Goal: Task Accomplishment & Management: Use online tool/utility

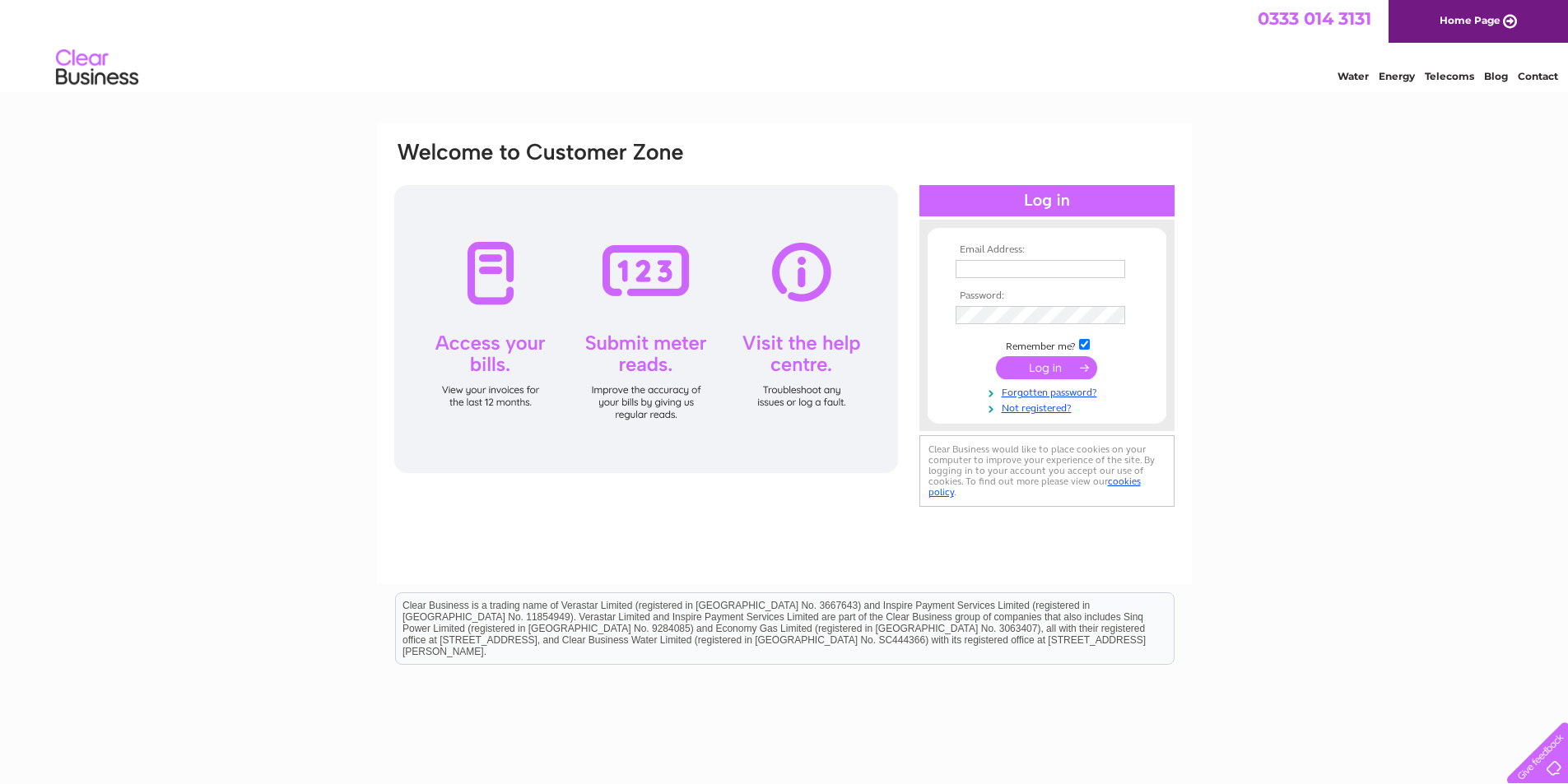
click at [976, 264] on input "text" at bounding box center [1040, 269] width 169 height 18
type input "rjsscotland@gmail.com"
click at [1037, 379] on input "submit" at bounding box center [1046, 369] width 101 height 23
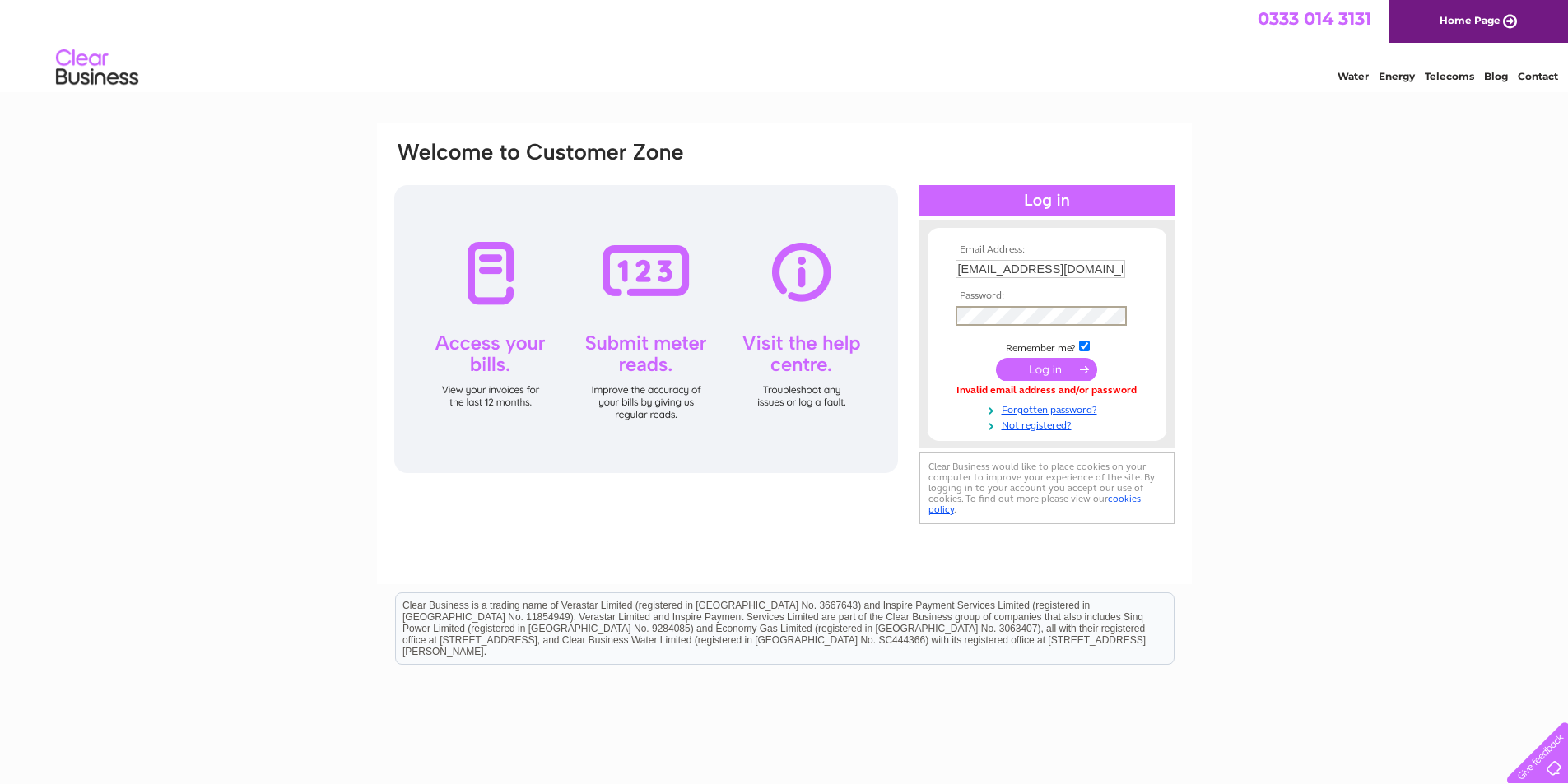
click at [995, 358] on input "submit" at bounding box center [1046, 369] width 101 height 23
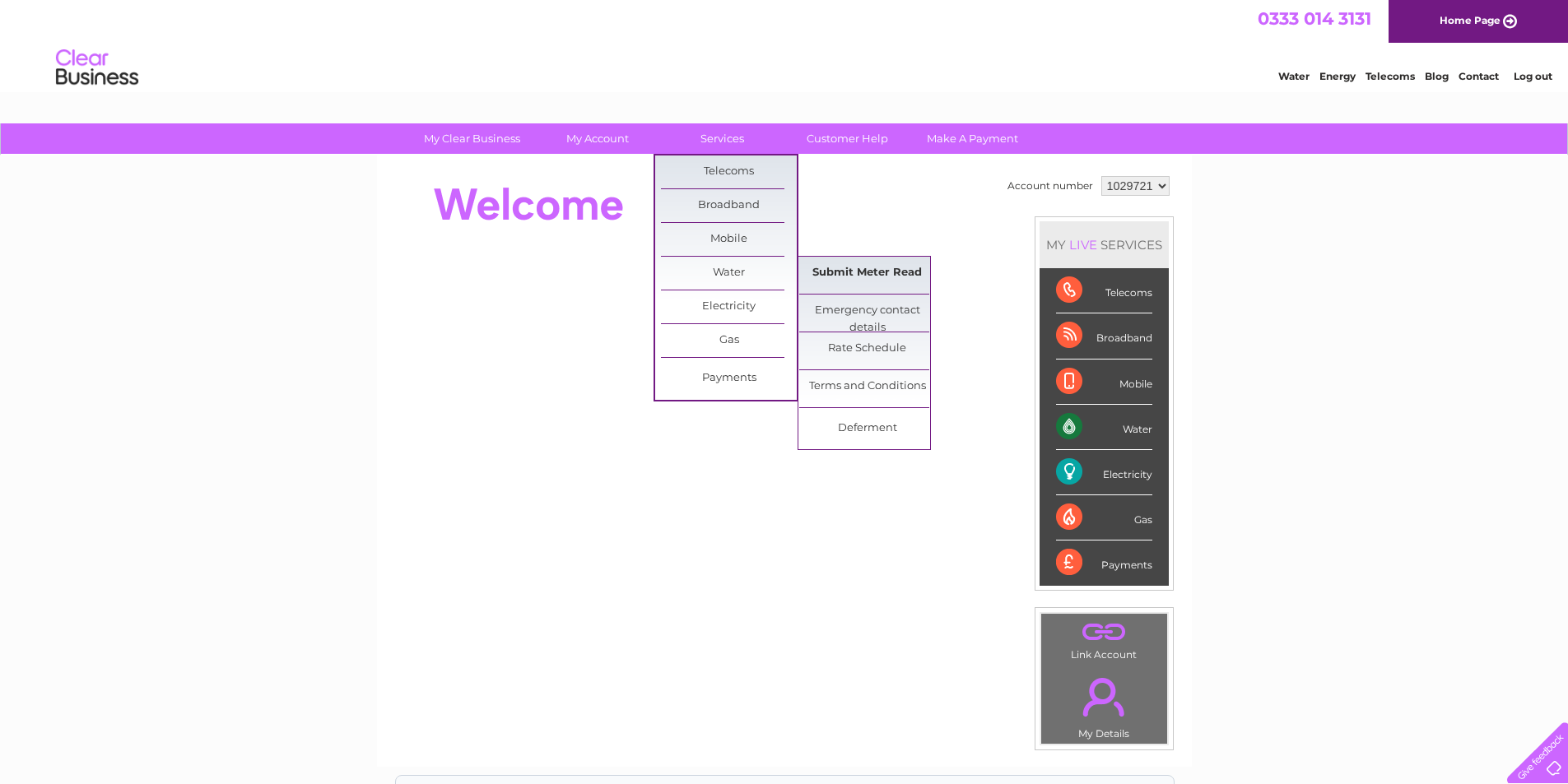
click at [843, 273] on link "Submit Meter Read" at bounding box center [867, 273] width 136 height 33
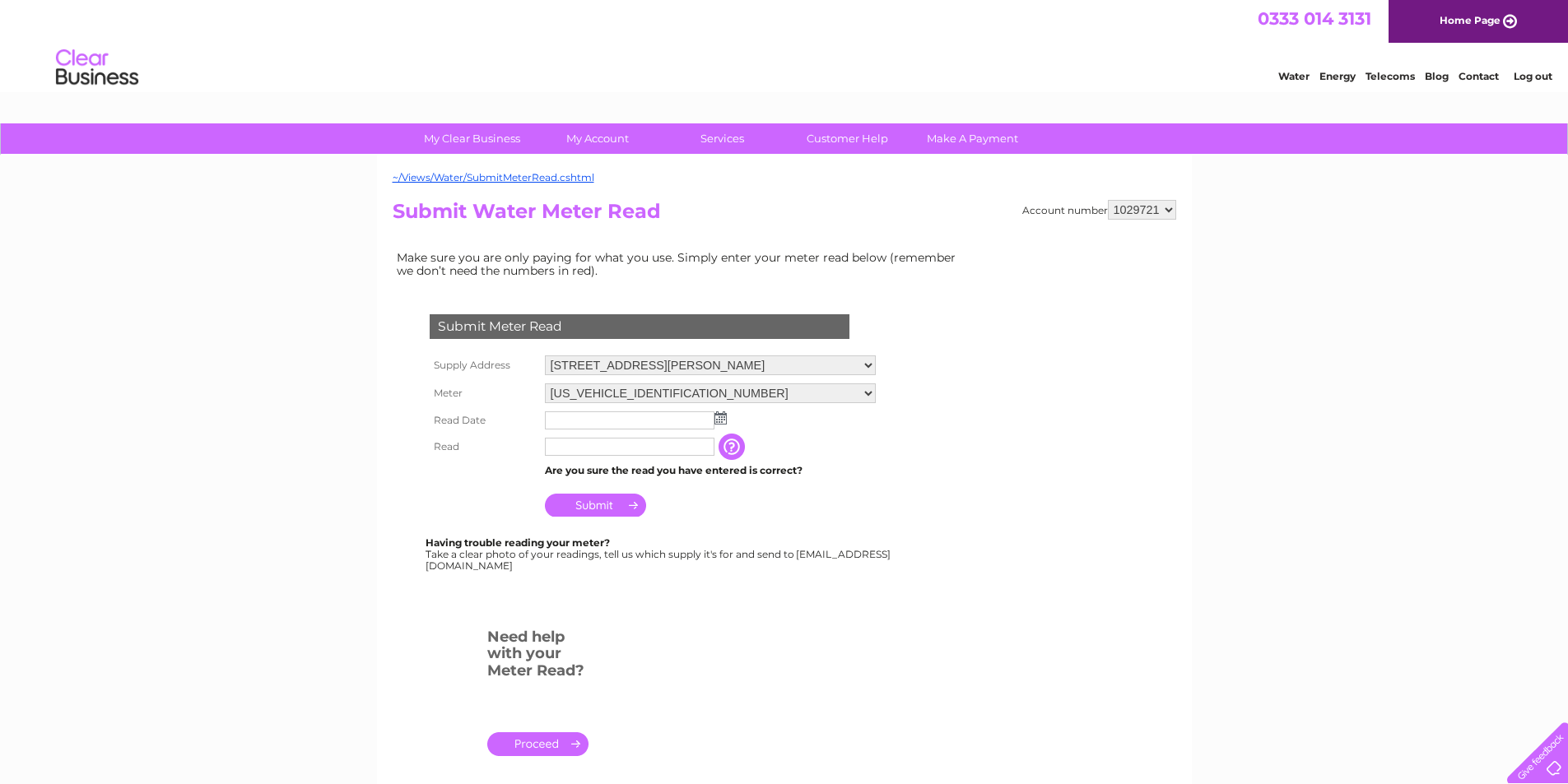
click at [721, 424] on img at bounding box center [721, 418] width 13 height 13
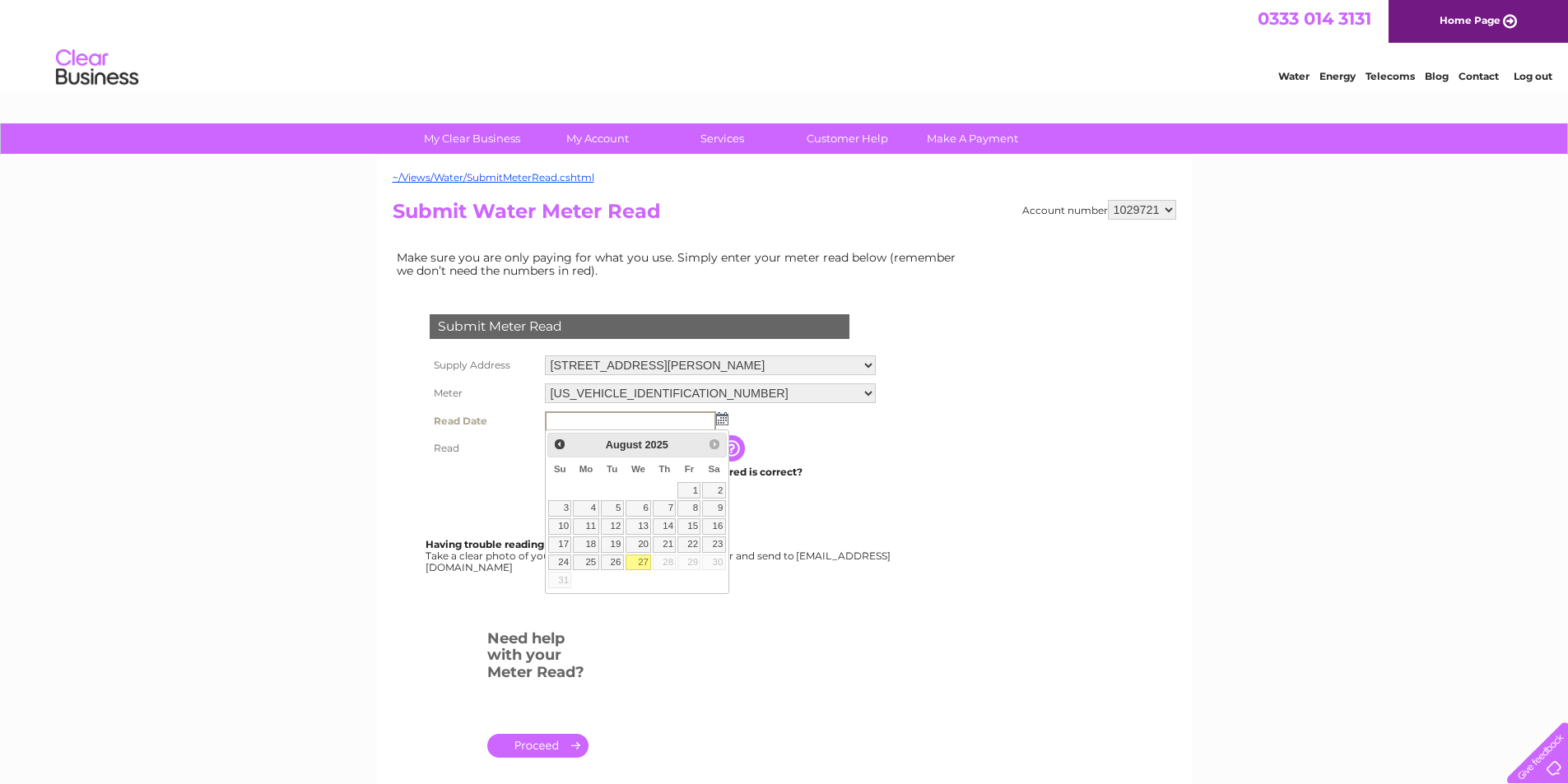
click at [641, 563] on link "27" at bounding box center [638, 562] width 26 height 16
type input "2025/08/27"
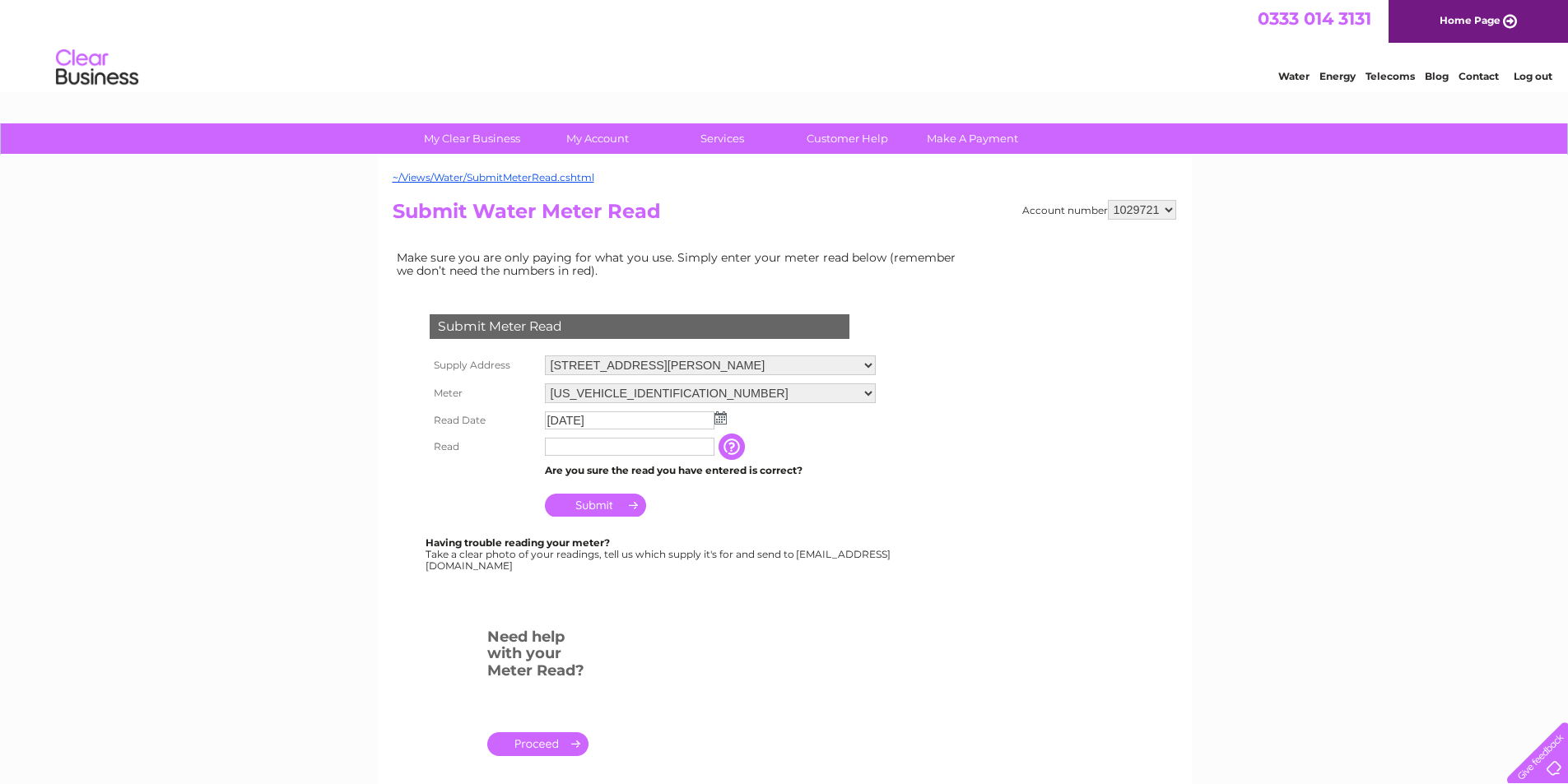
click at [623, 452] on td at bounding box center [629, 446] width 178 height 26
click at [623, 452] on input "text" at bounding box center [630, 447] width 171 height 20
type input "471"
click at [611, 503] on input "Submit" at bounding box center [595, 506] width 101 height 23
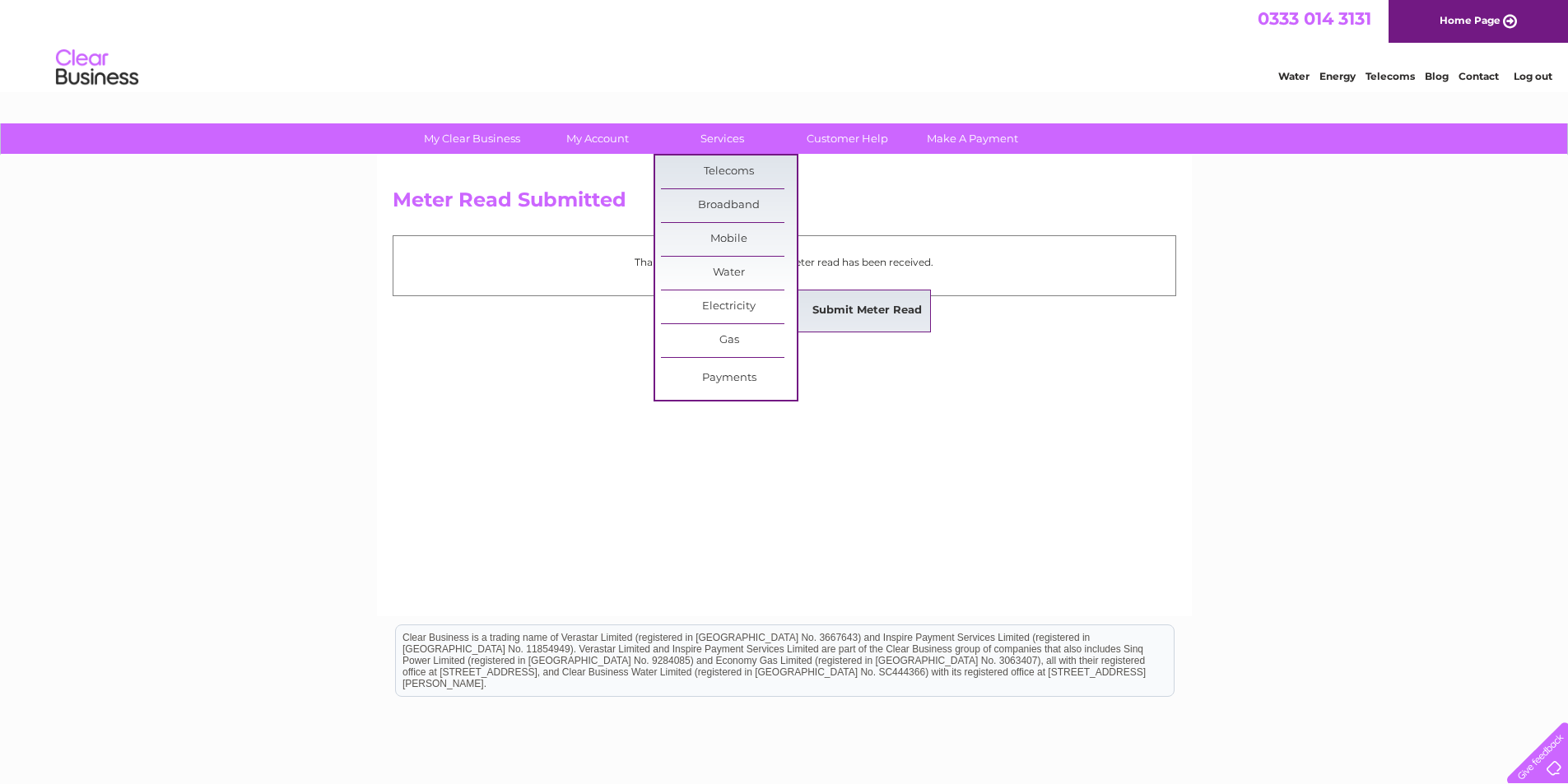
click at [874, 311] on link "Submit Meter Read" at bounding box center [867, 310] width 136 height 33
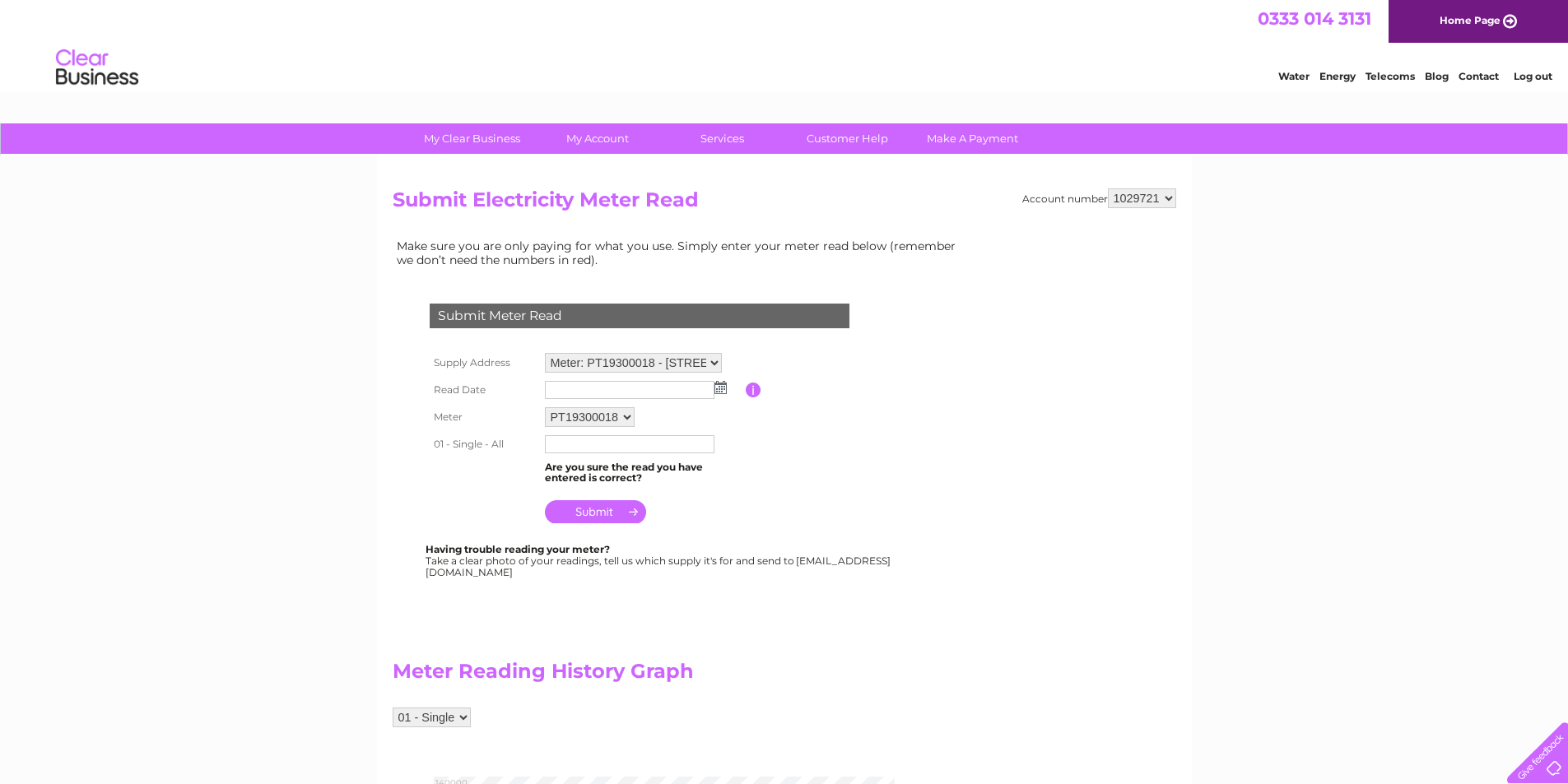
click at [718, 387] on img at bounding box center [721, 387] width 13 height 13
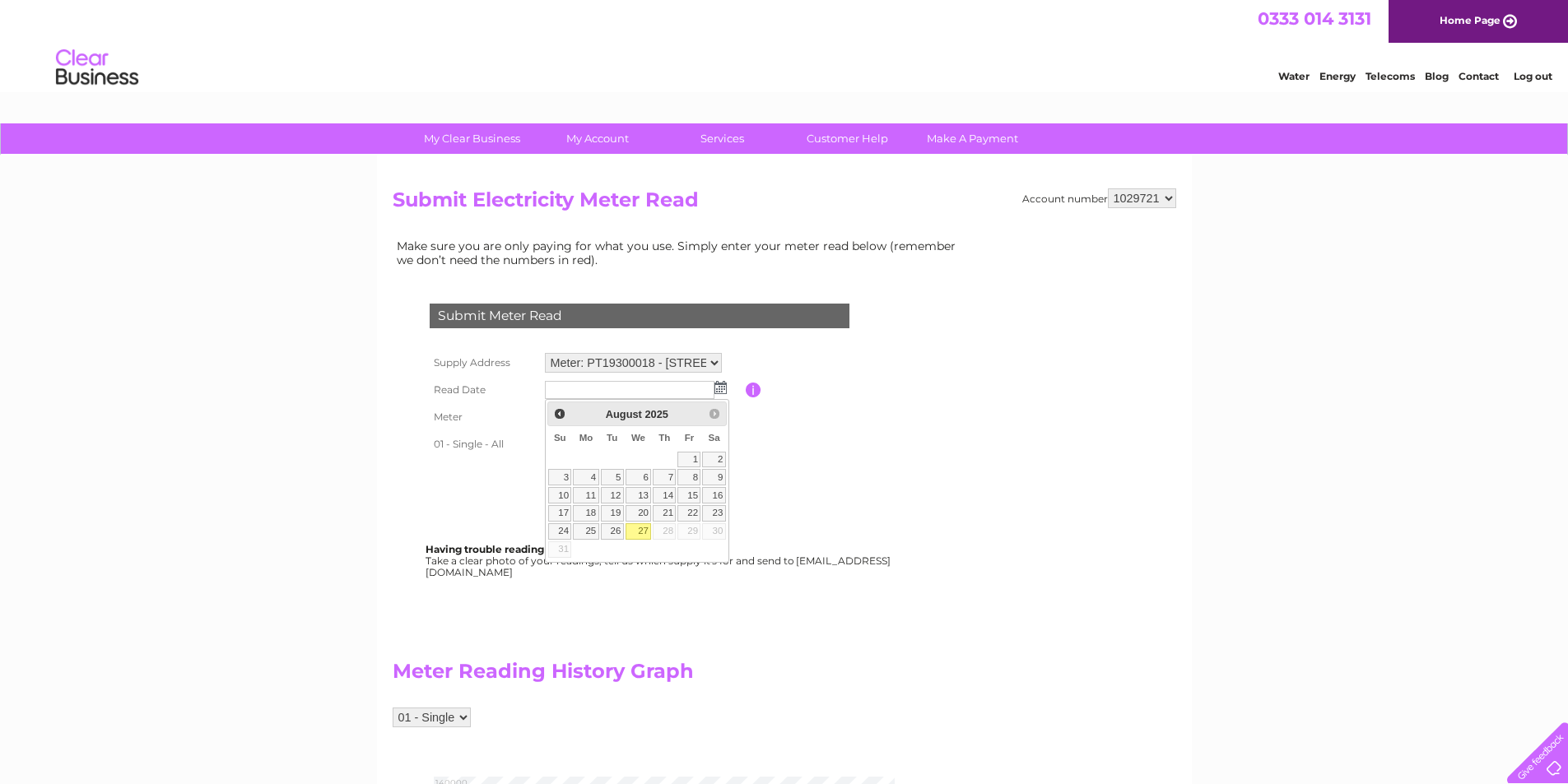
click at [647, 533] on link "27" at bounding box center [638, 531] width 26 height 16
type input "2025/08/27"
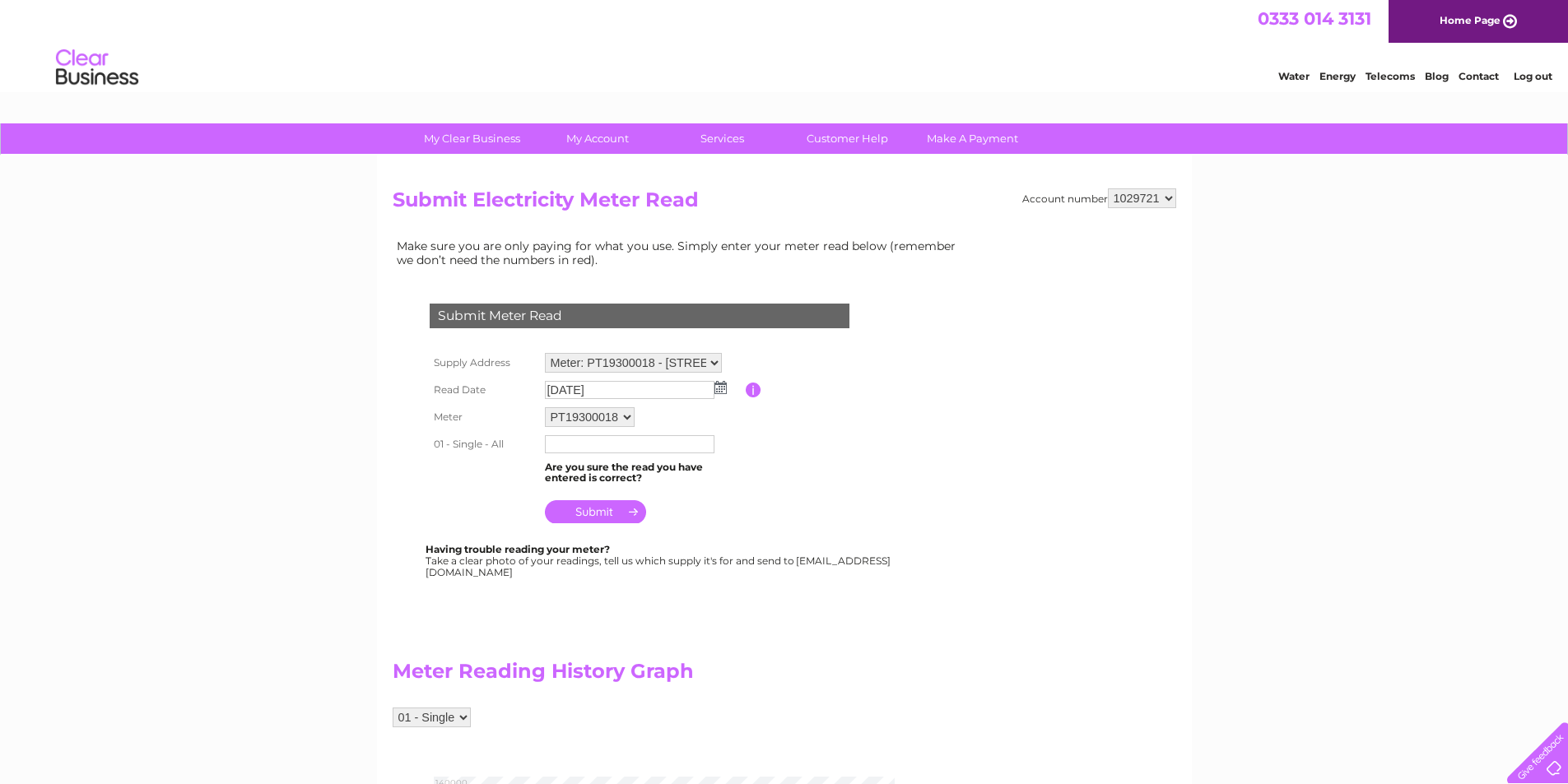
click at [613, 450] on input "text" at bounding box center [629, 444] width 169 height 18
type input "126643"
click at [592, 509] on input "submit" at bounding box center [595, 513] width 101 height 23
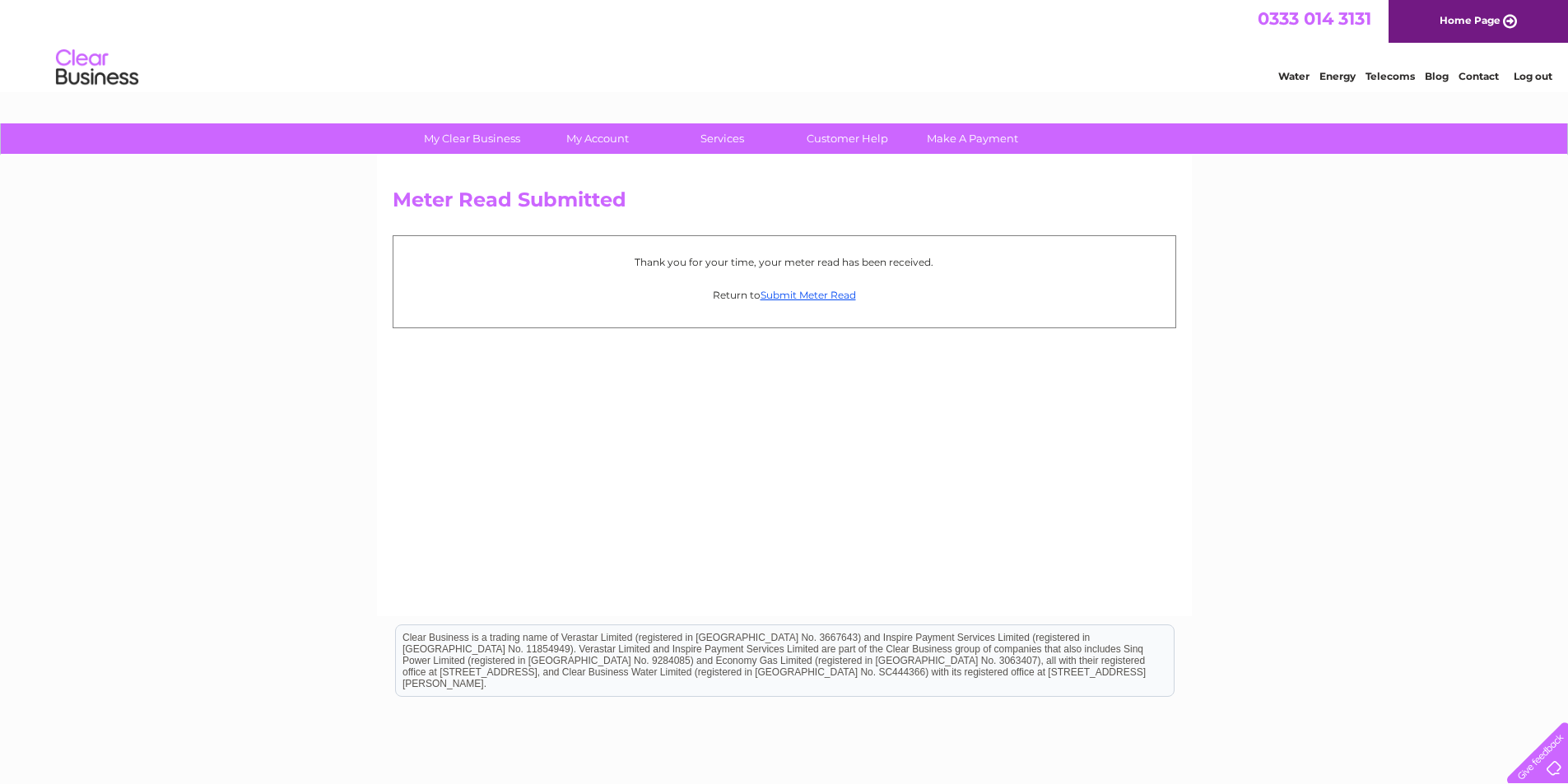
click at [1529, 72] on link "Log out" at bounding box center [1532, 76] width 38 height 13
